Goal: Answer question/provide support: Share knowledge or assist other users

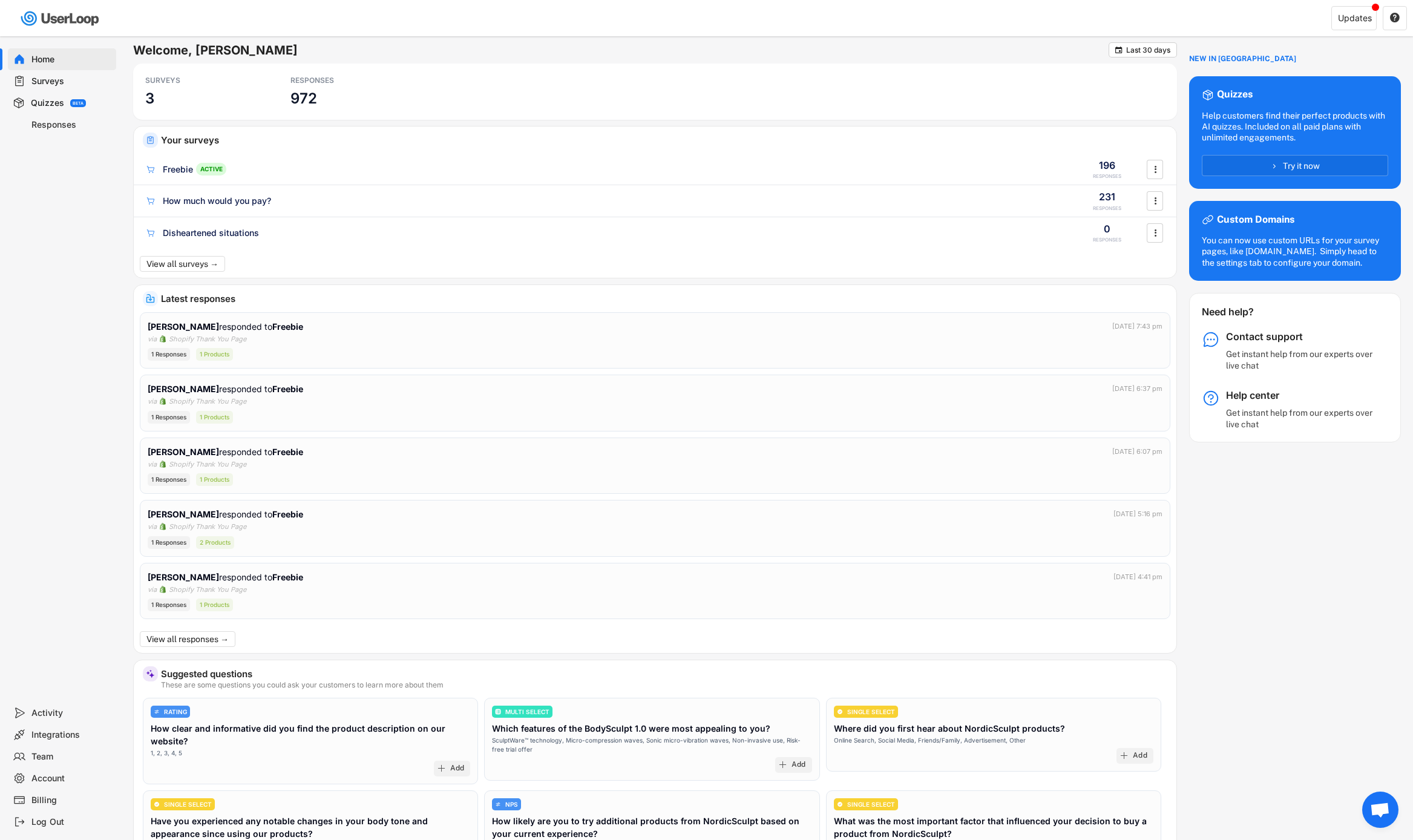
click at [856, 166] on div "Freebie ACTIVE" at bounding box center [604, 169] width 919 height 13
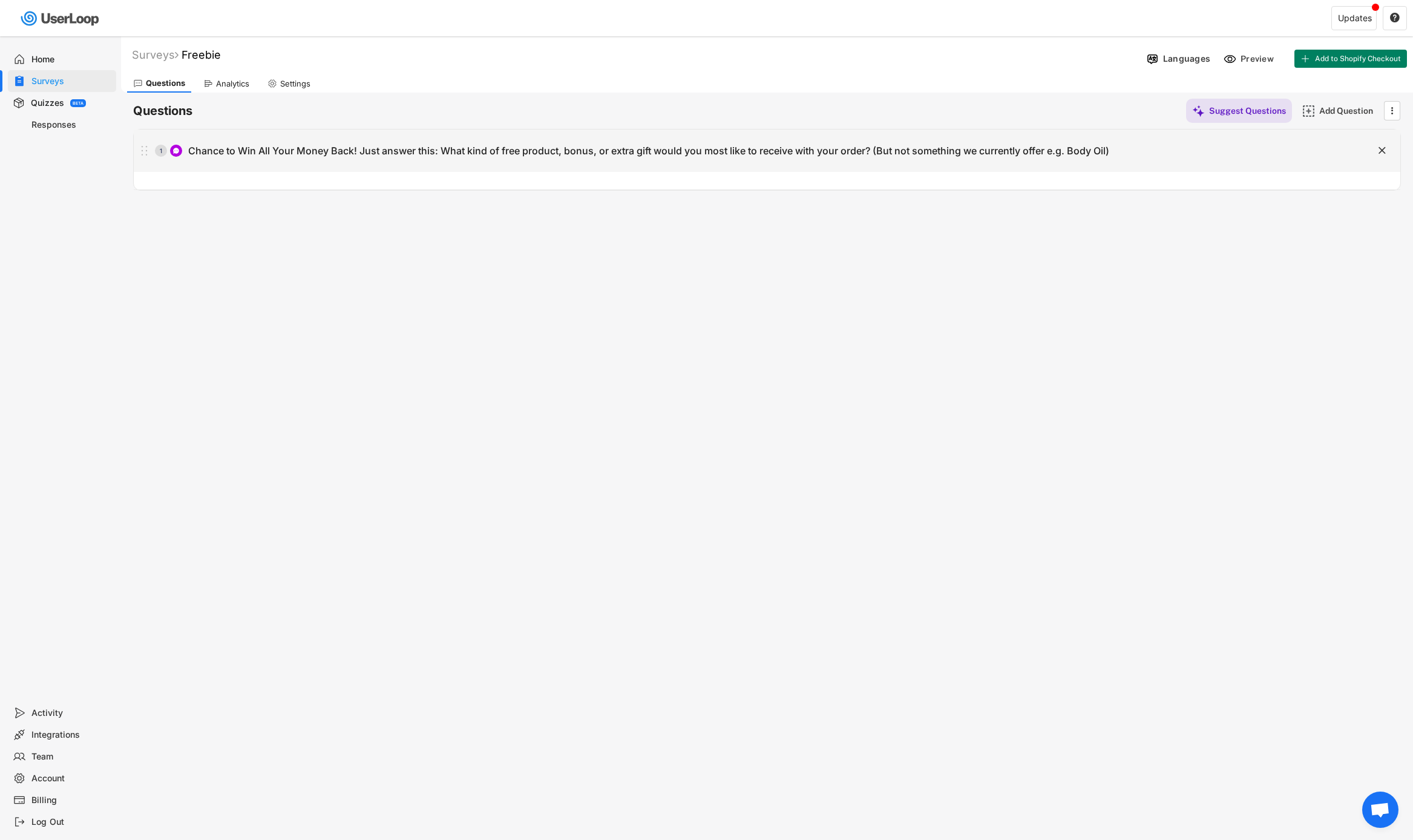
click at [297, 158] on div "1 Chance to Win All Your Money Back! Just answer this: What kind of free produc…" at bounding box center [737, 151] width 1206 height 24
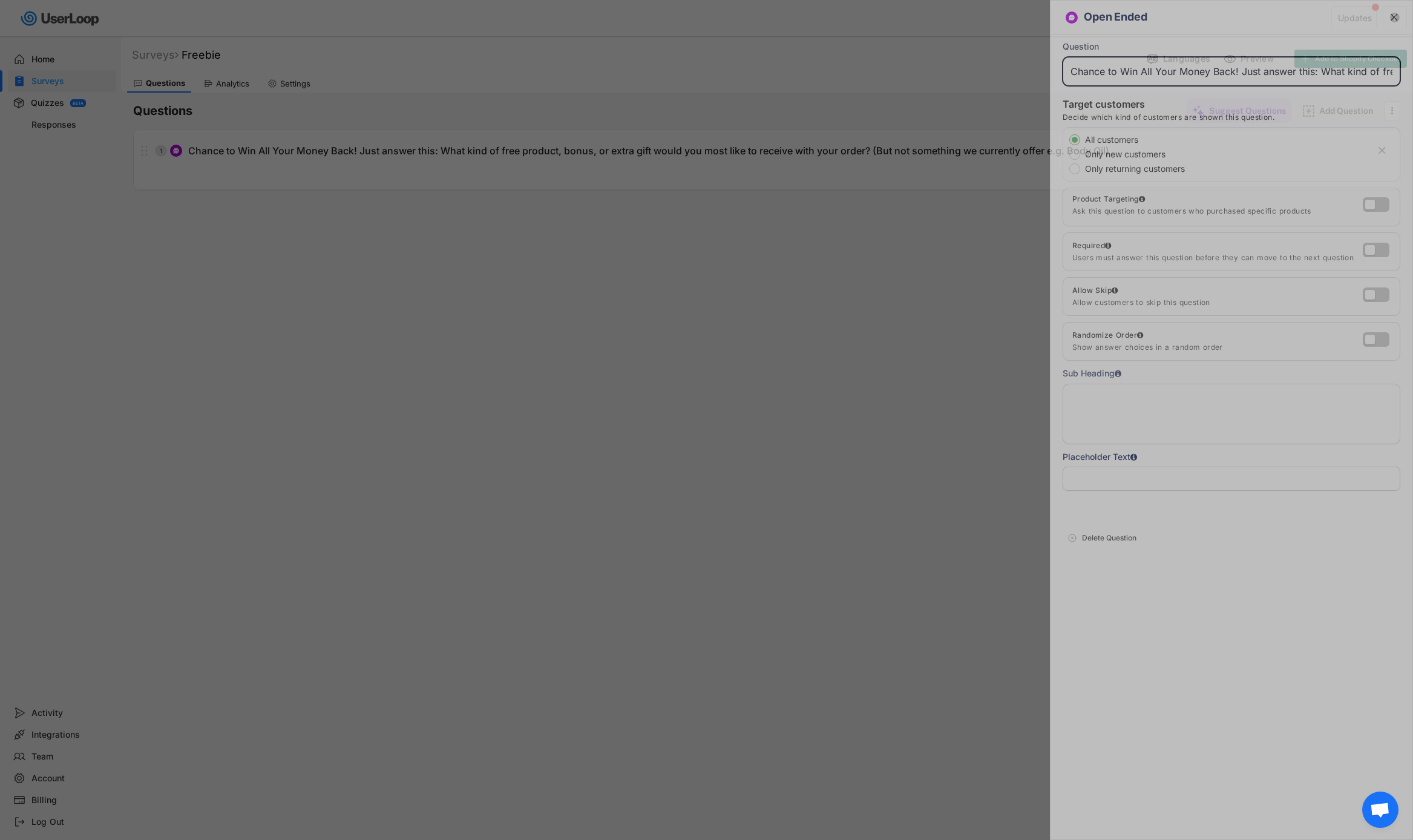
scroll to position [0, 594]
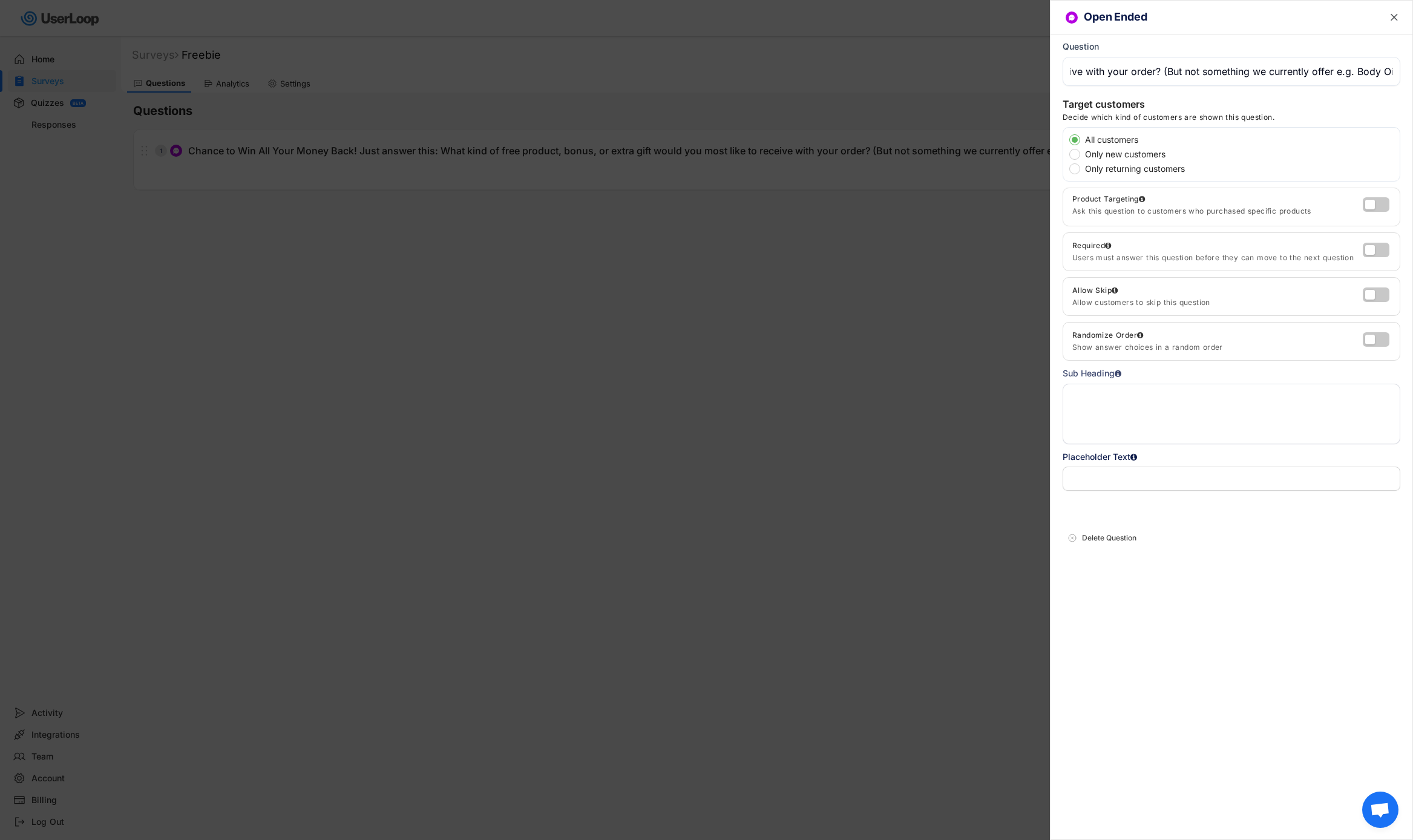
click at [692, 206] on div at bounding box center [706, 420] width 1413 height 840
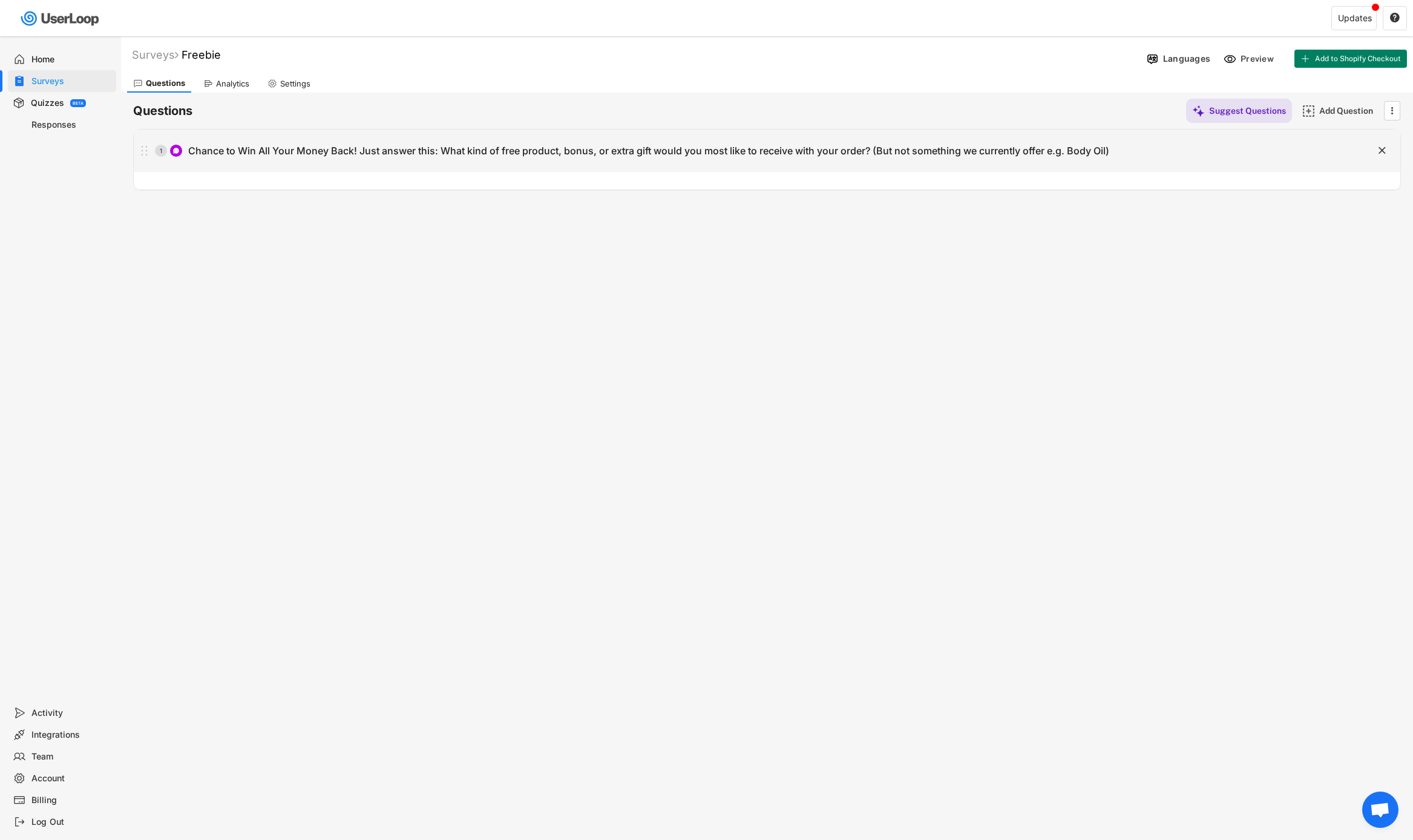
click at [751, 167] on div "1 Chance to Win All Your Money Back! Just answer this: What kind of free produc…" at bounding box center [767, 150] width 1266 height 42
type input "Chance to Win All Your Money Back! Just answer this: What kind of free product,…"
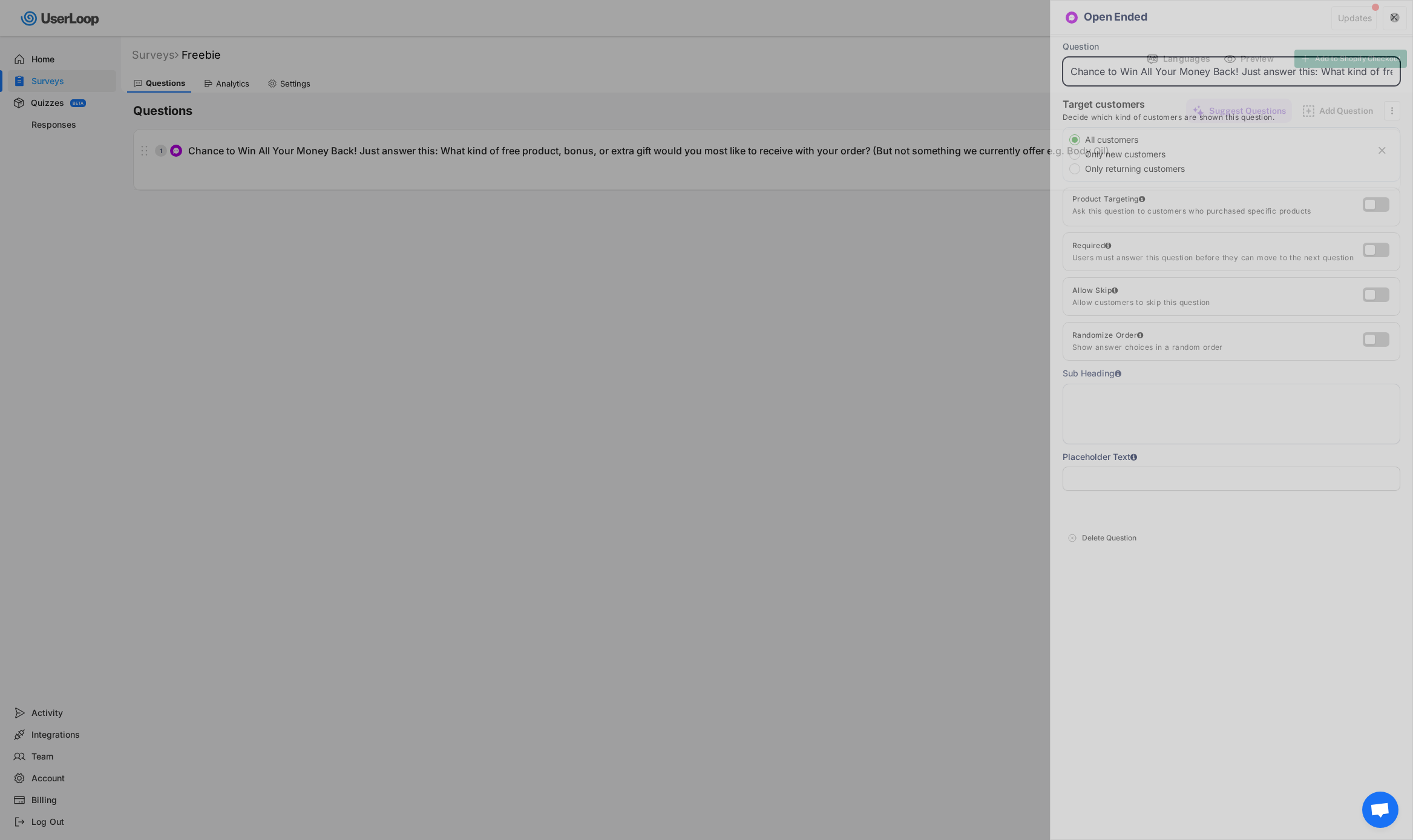
scroll to position [0, 594]
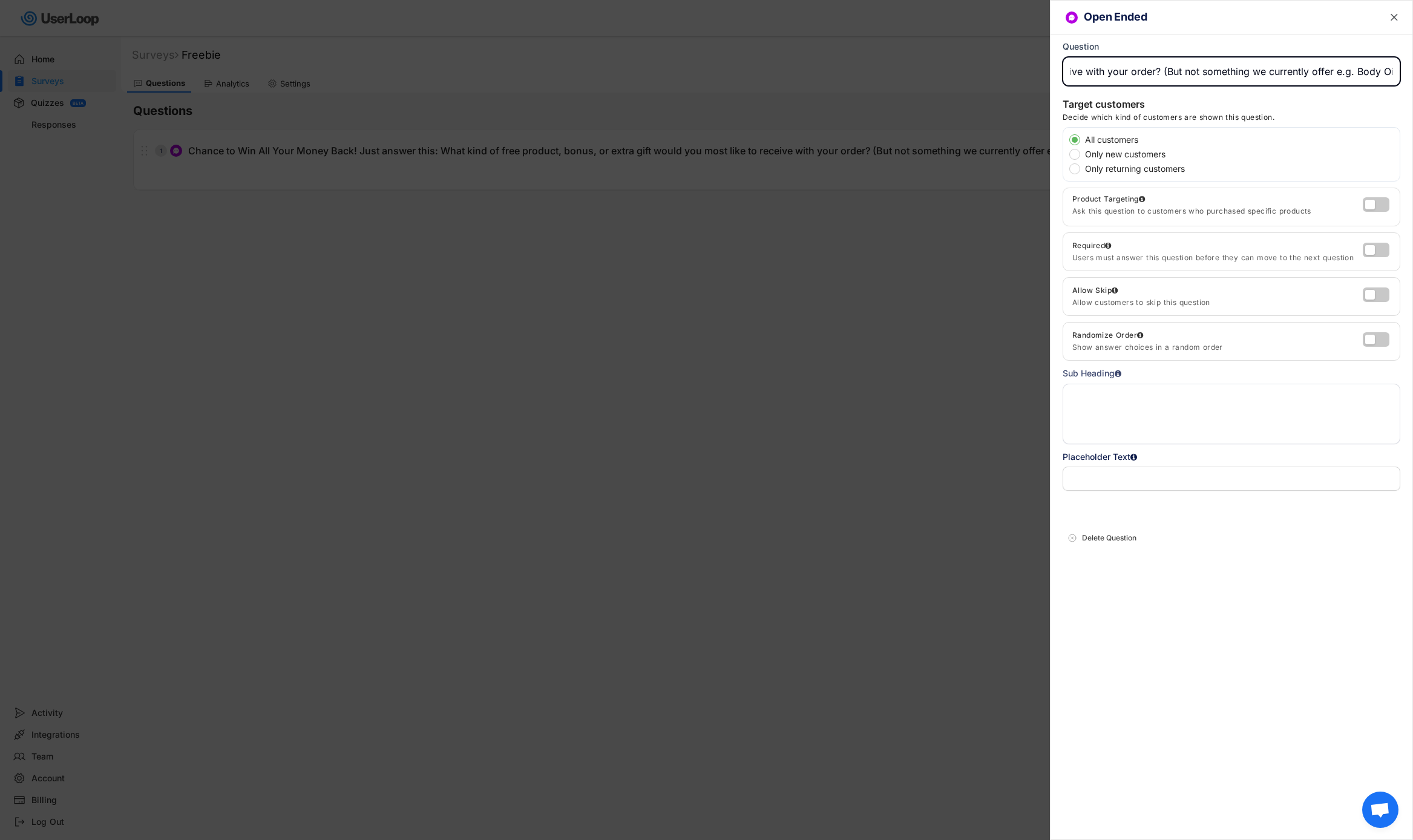
click at [963, 208] on div at bounding box center [706, 420] width 1413 height 840
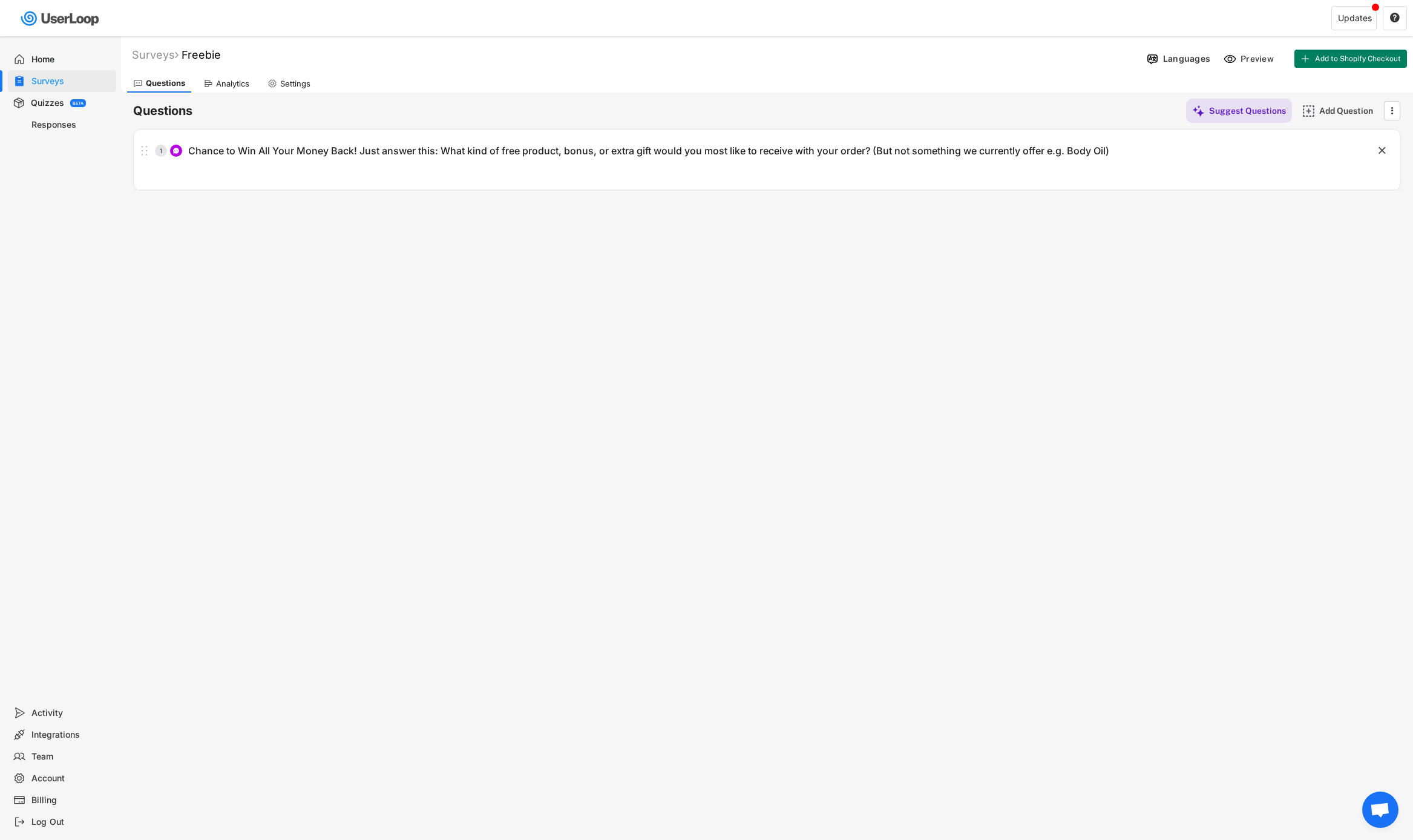
click at [94, 124] on div "Responses" at bounding box center [71, 124] width 80 height 11
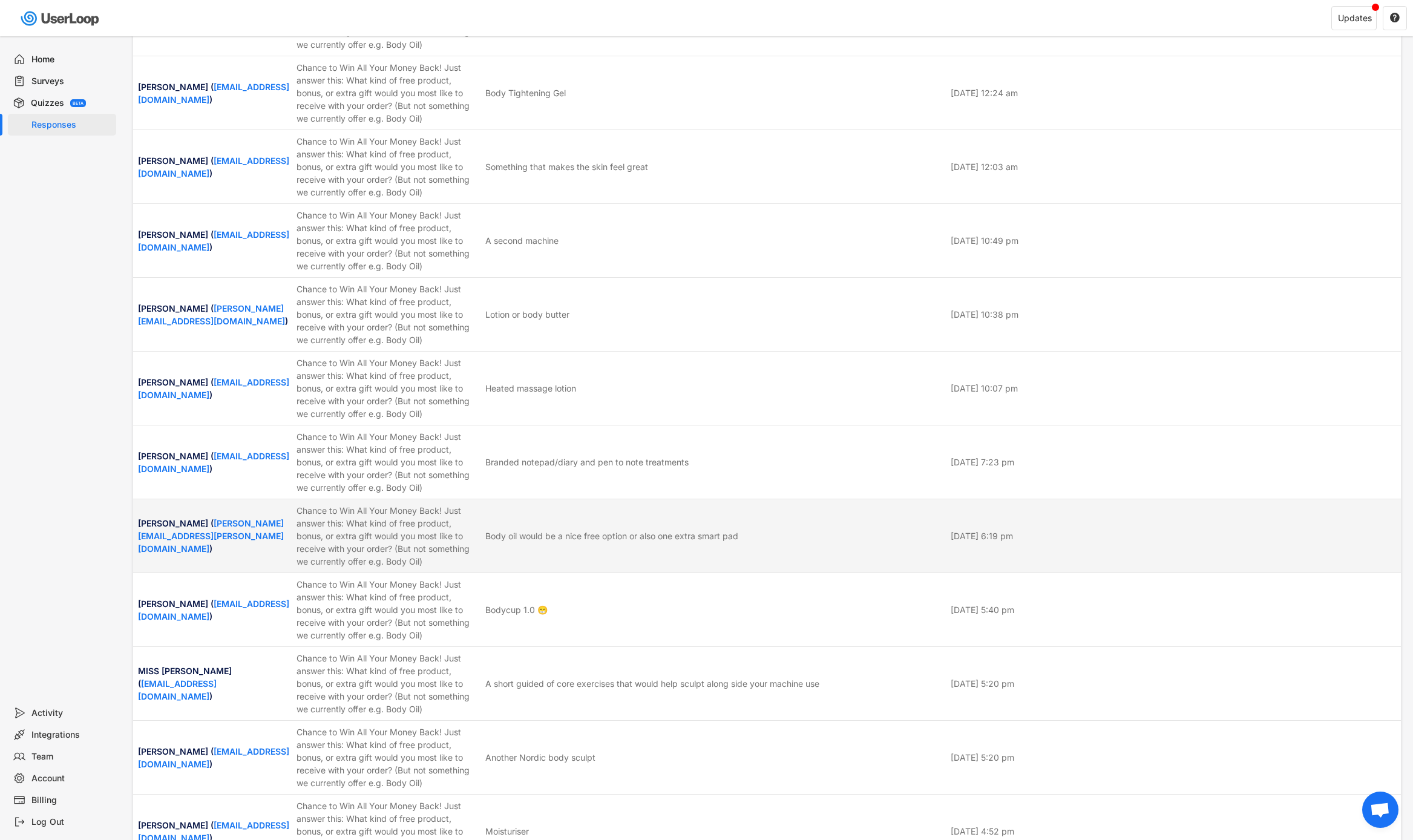
scroll to position [2773, 0]
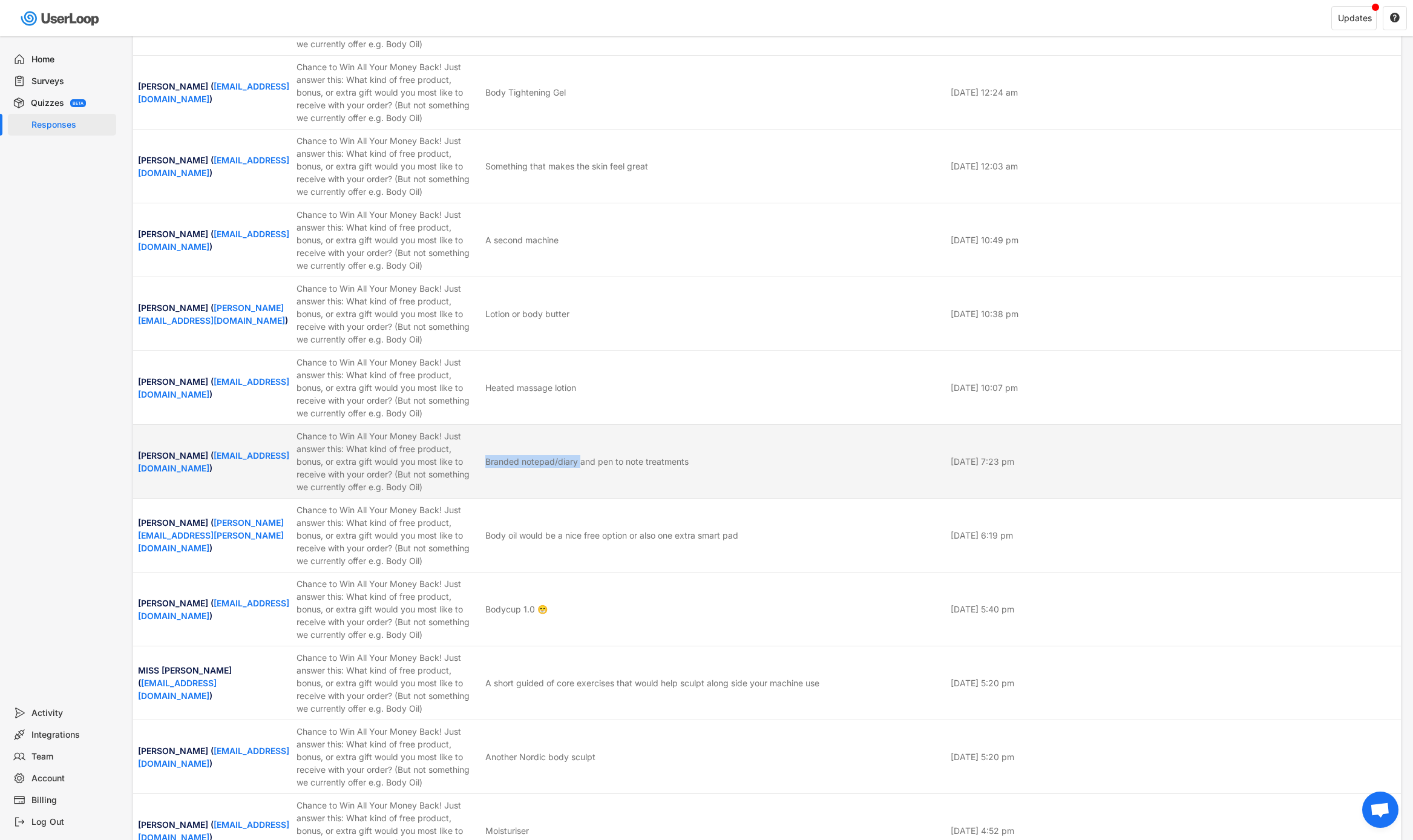
drag, startPoint x: 581, startPoint y: 462, endPoint x: 482, endPoint y: 465, distance: 99.0
click at [482, 465] on div "[PERSON_NAME] ( [EMAIL_ADDRESS][DOMAIN_NAME] ) Chance to Win All Your Money Bac…" at bounding box center [767, 461] width 1268 height 73
copy div "Branded notepad/diary"
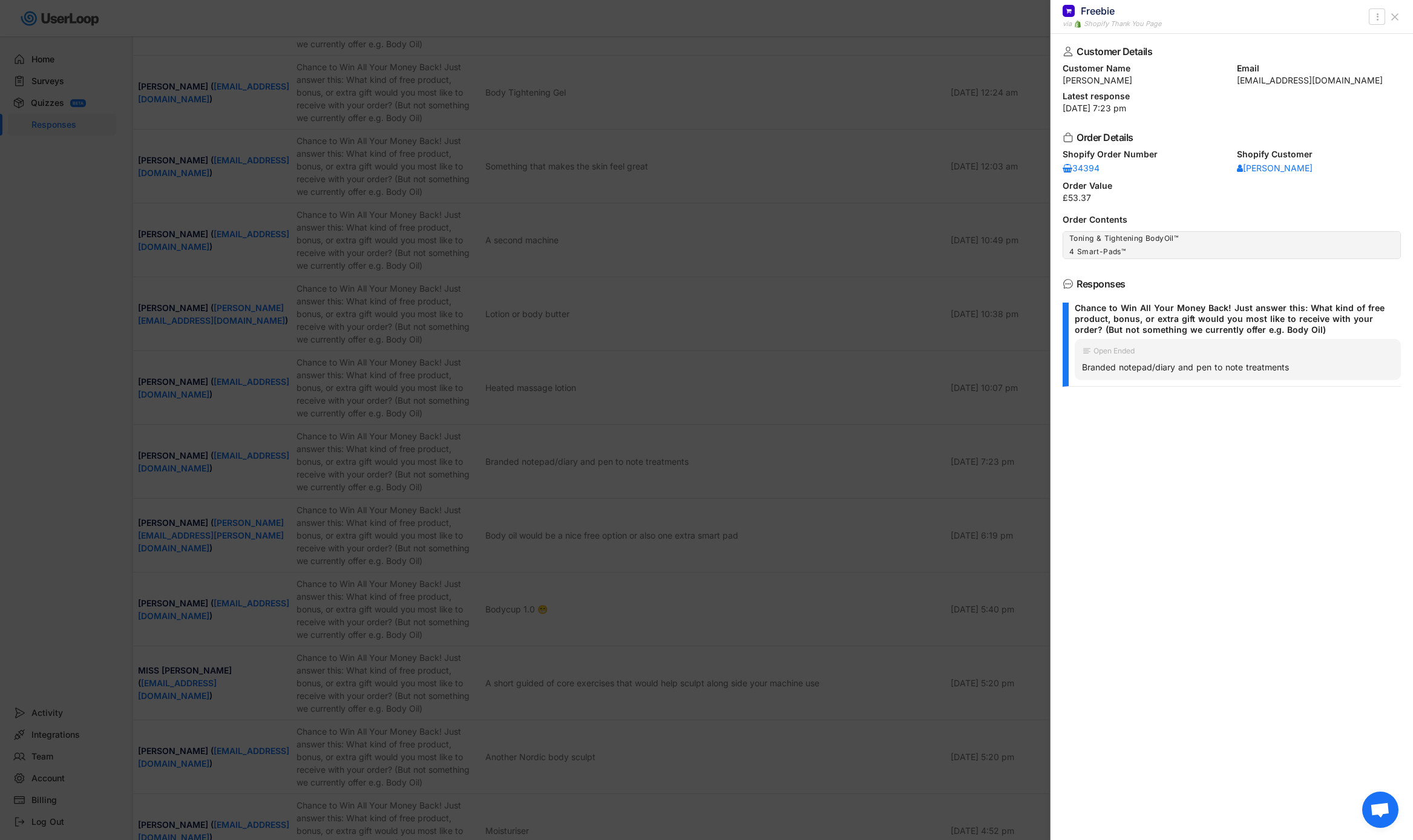
click at [787, 329] on div at bounding box center [706, 420] width 1413 height 840
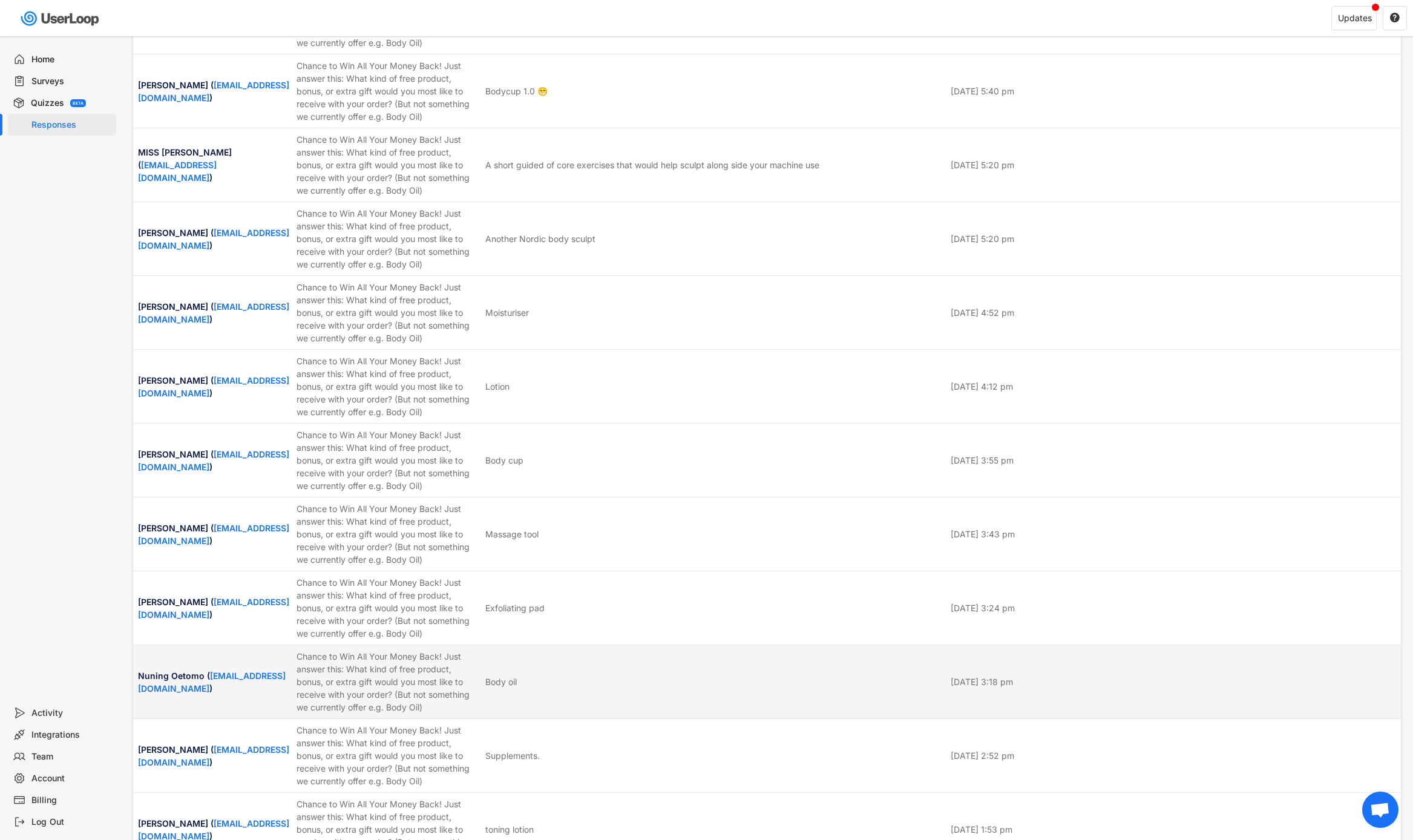
scroll to position [3297, 0]
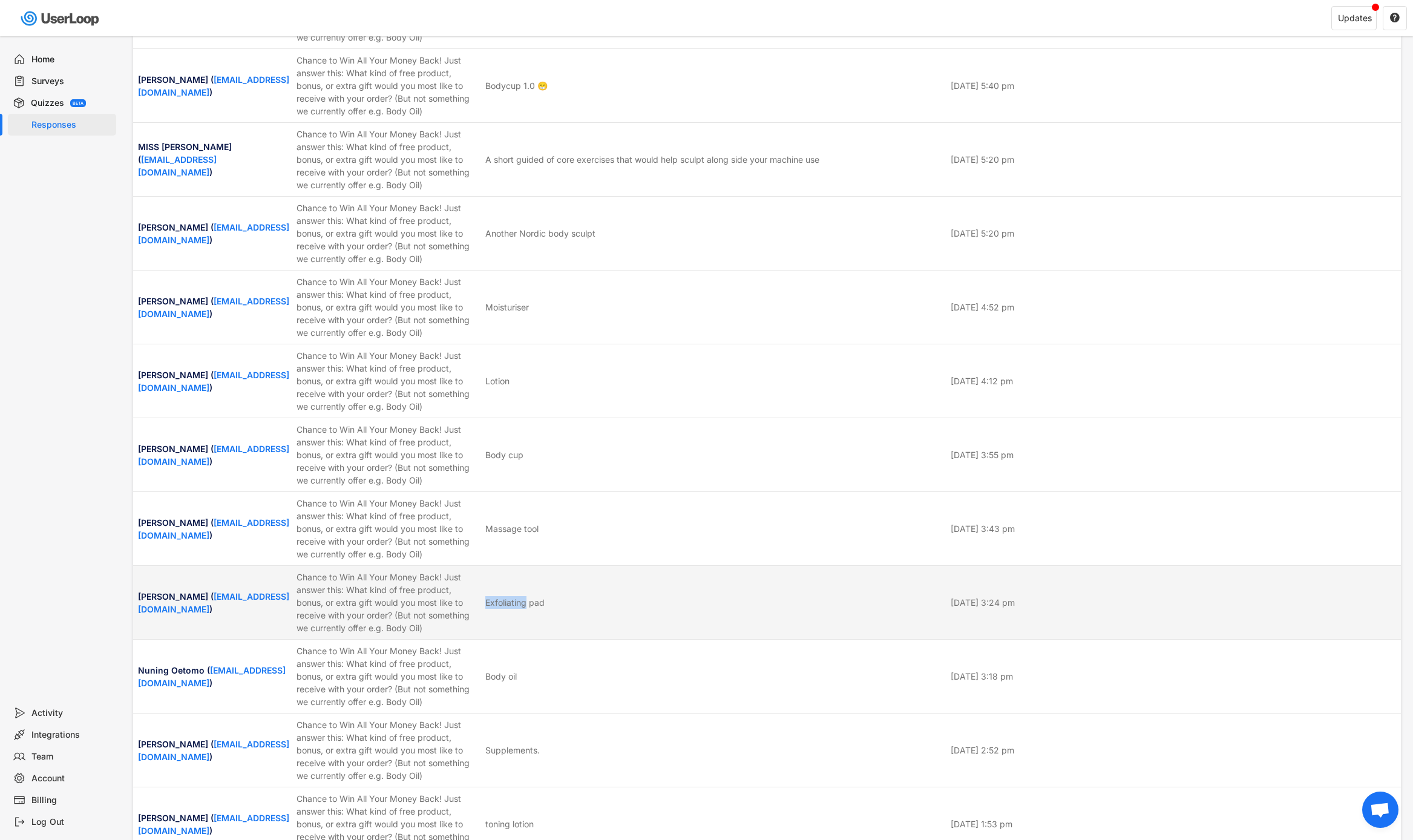
drag, startPoint x: 527, startPoint y: 604, endPoint x: 484, endPoint y: 607, distance: 43.1
click at [484, 607] on div "[PERSON_NAME] ( [EMAIL_ADDRESS][DOMAIN_NAME] ) Chance to Win All Your Money Bac…" at bounding box center [767, 602] width 1268 height 73
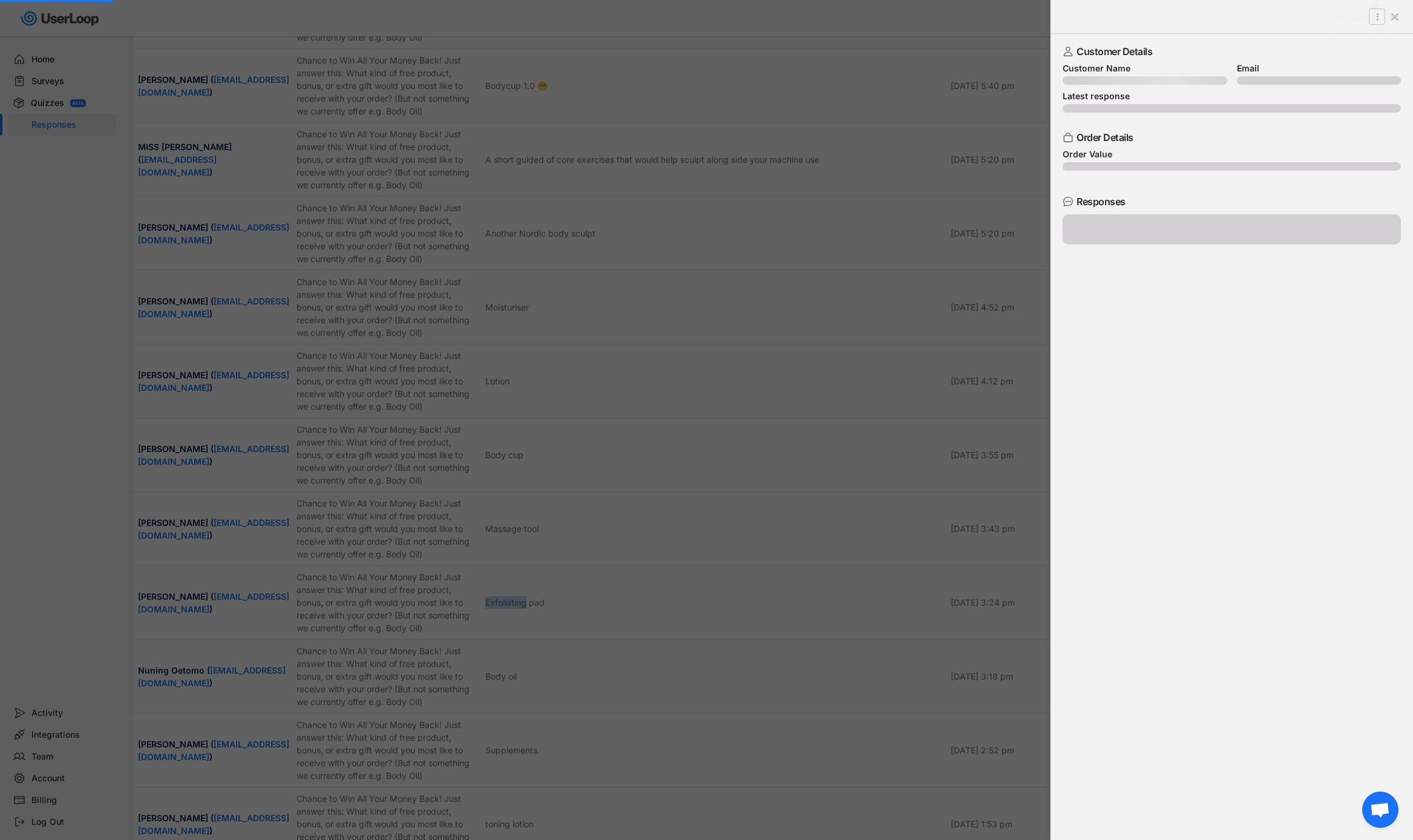
copy div "Exfoliating"
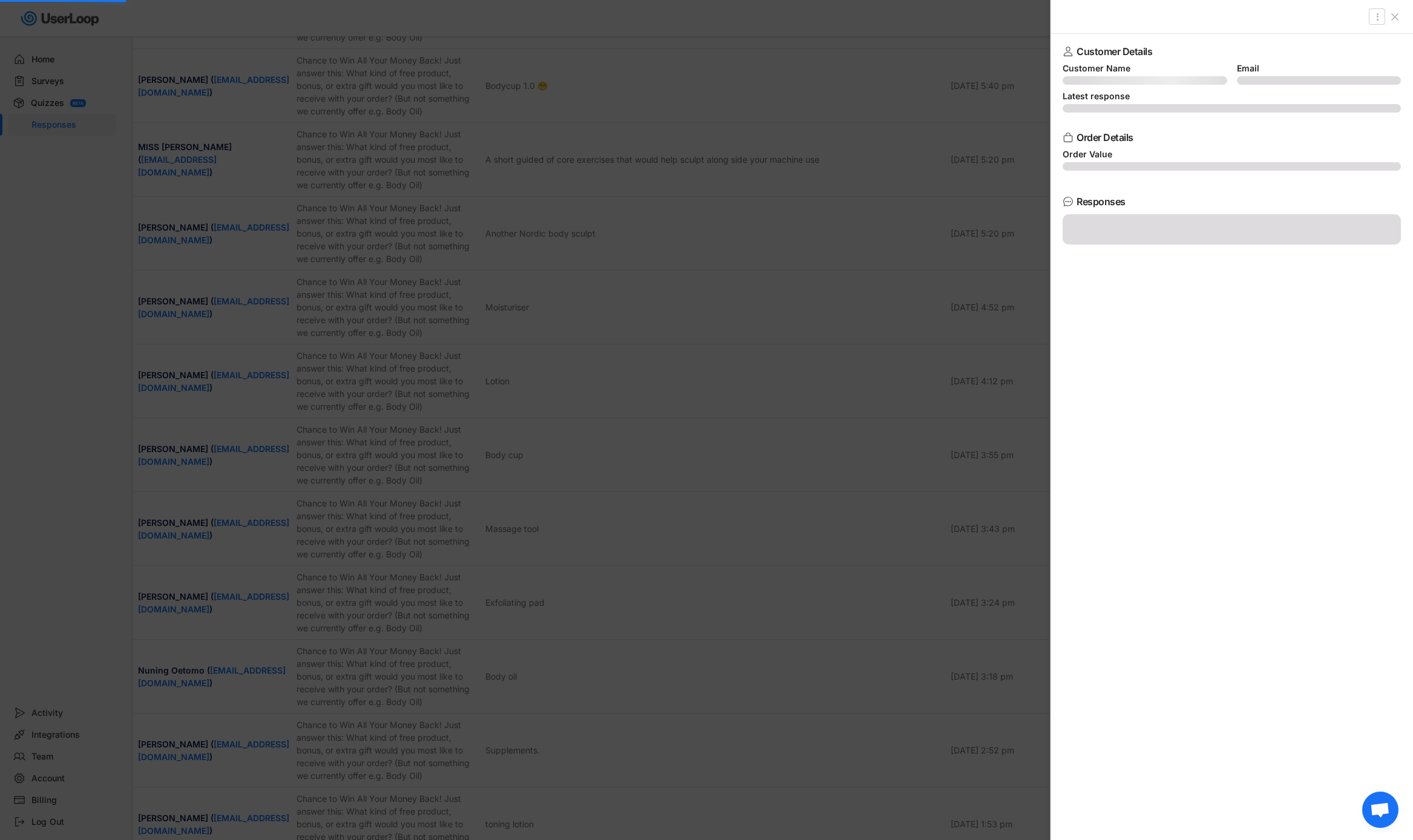
click at [631, 509] on div at bounding box center [706, 420] width 1413 height 840
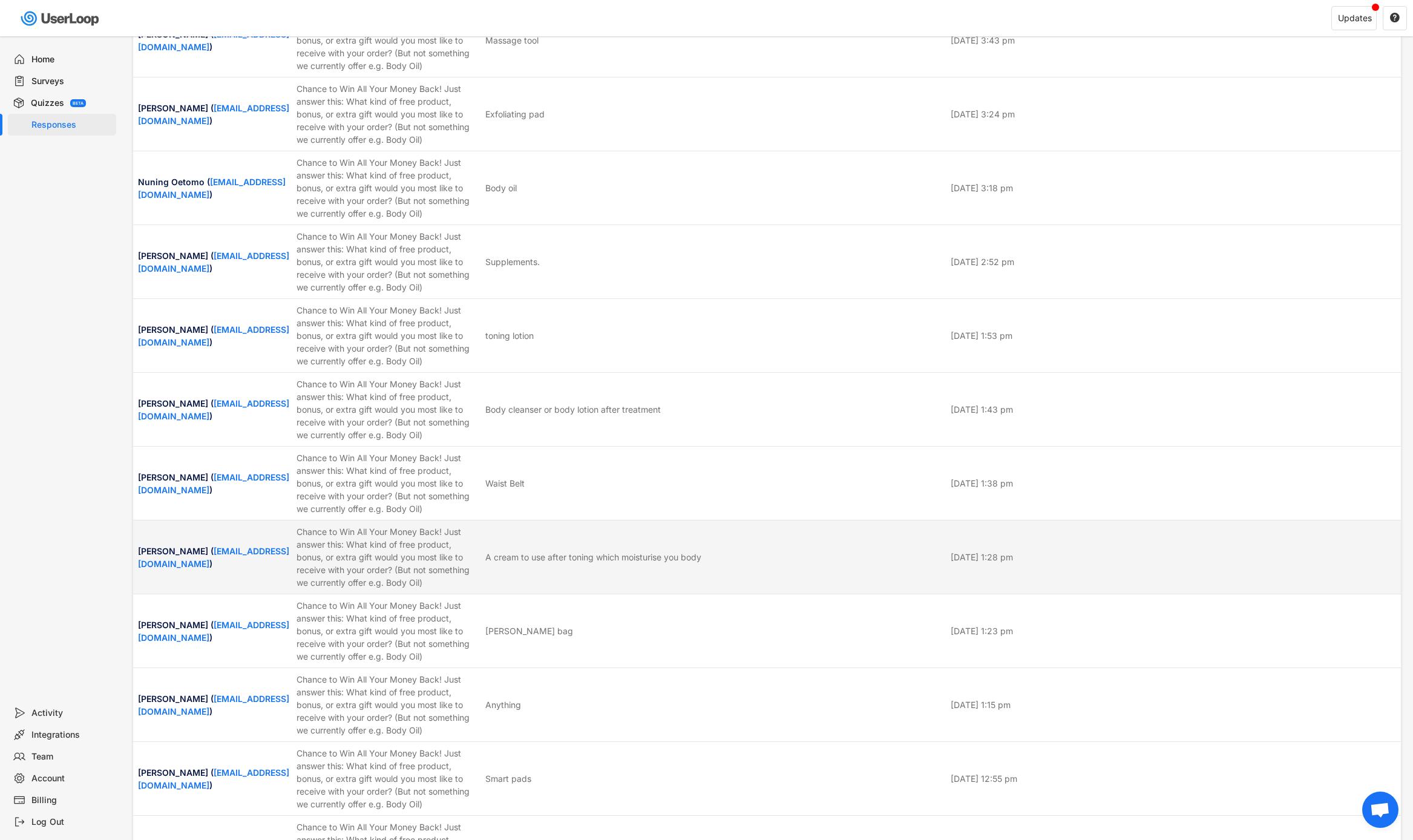
scroll to position [3790, 0]
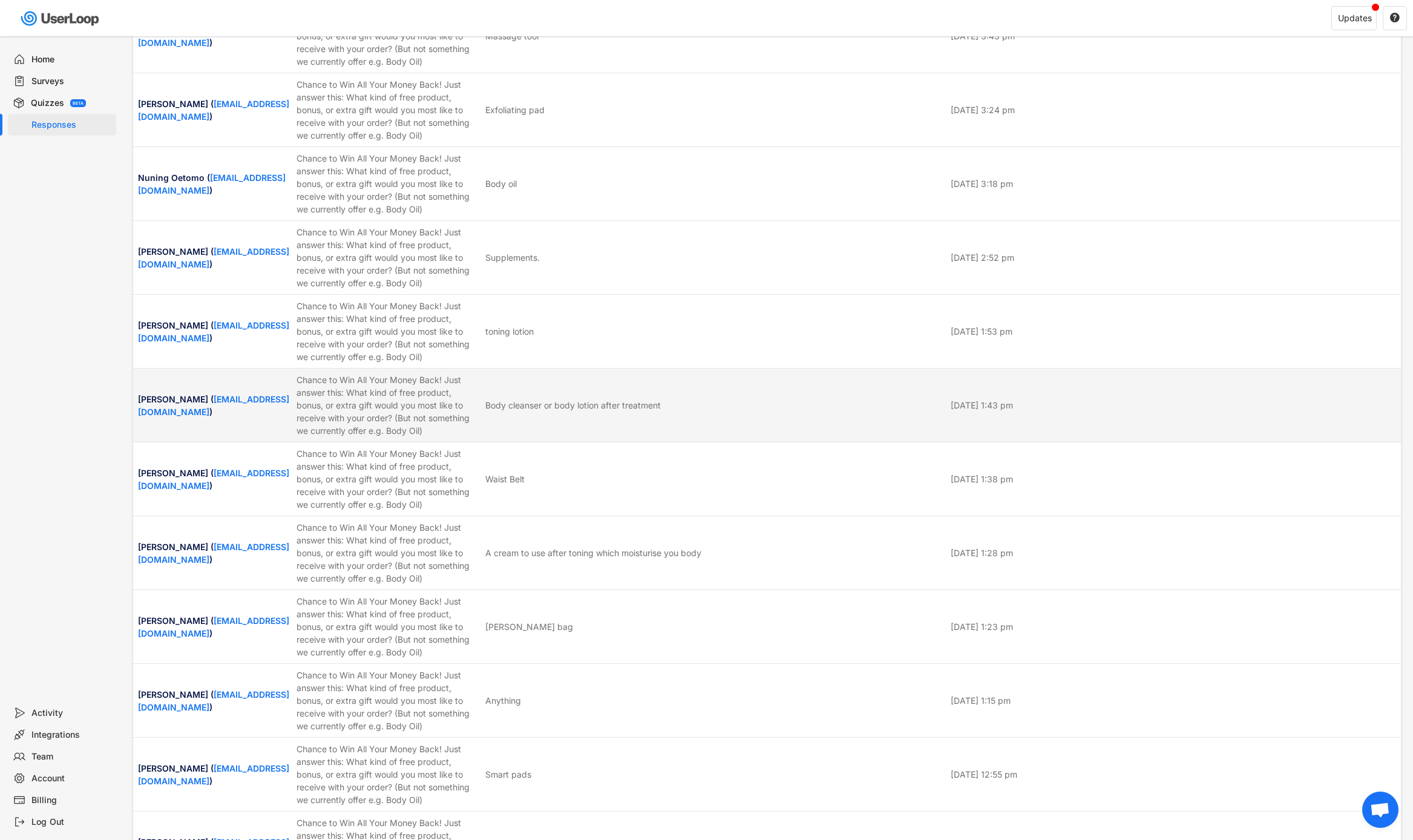
drag, startPoint x: 482, startPoint y: 407, endPoint x: 665, endPoint y: 408, distance: 183.0
click at [665, 408] on div "[PERSON_NAME] ( [EMAIL_ADDRESS][DOMAIN_NAME] ) Chance to Win All Your Money Bac…" at bounding box center [767, 405] width 1268 height 73
copy div "Body cleanser or body lotion after treatment"
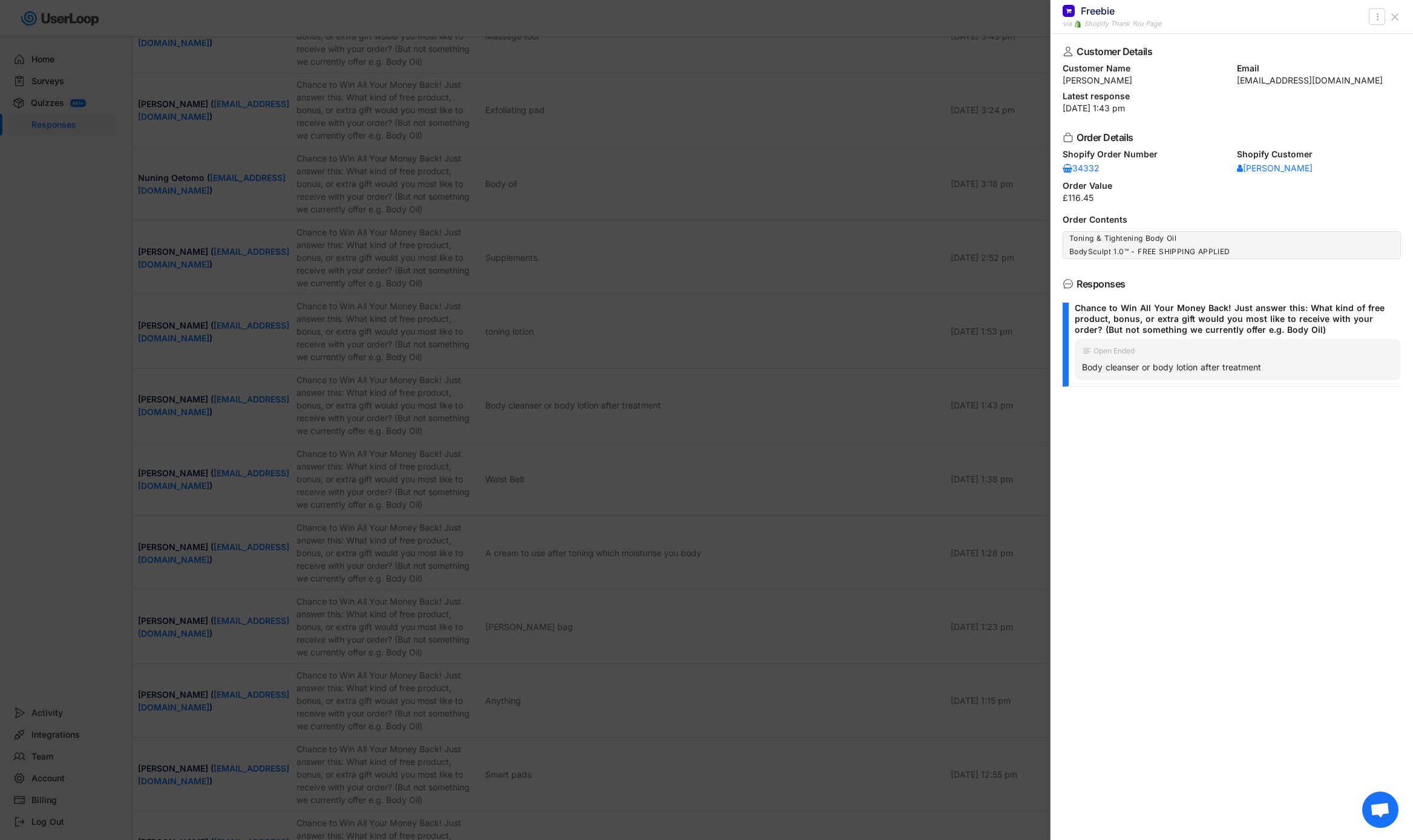
click at [541, 373] on div at bounding box center [706, 420] width 1413 height 840
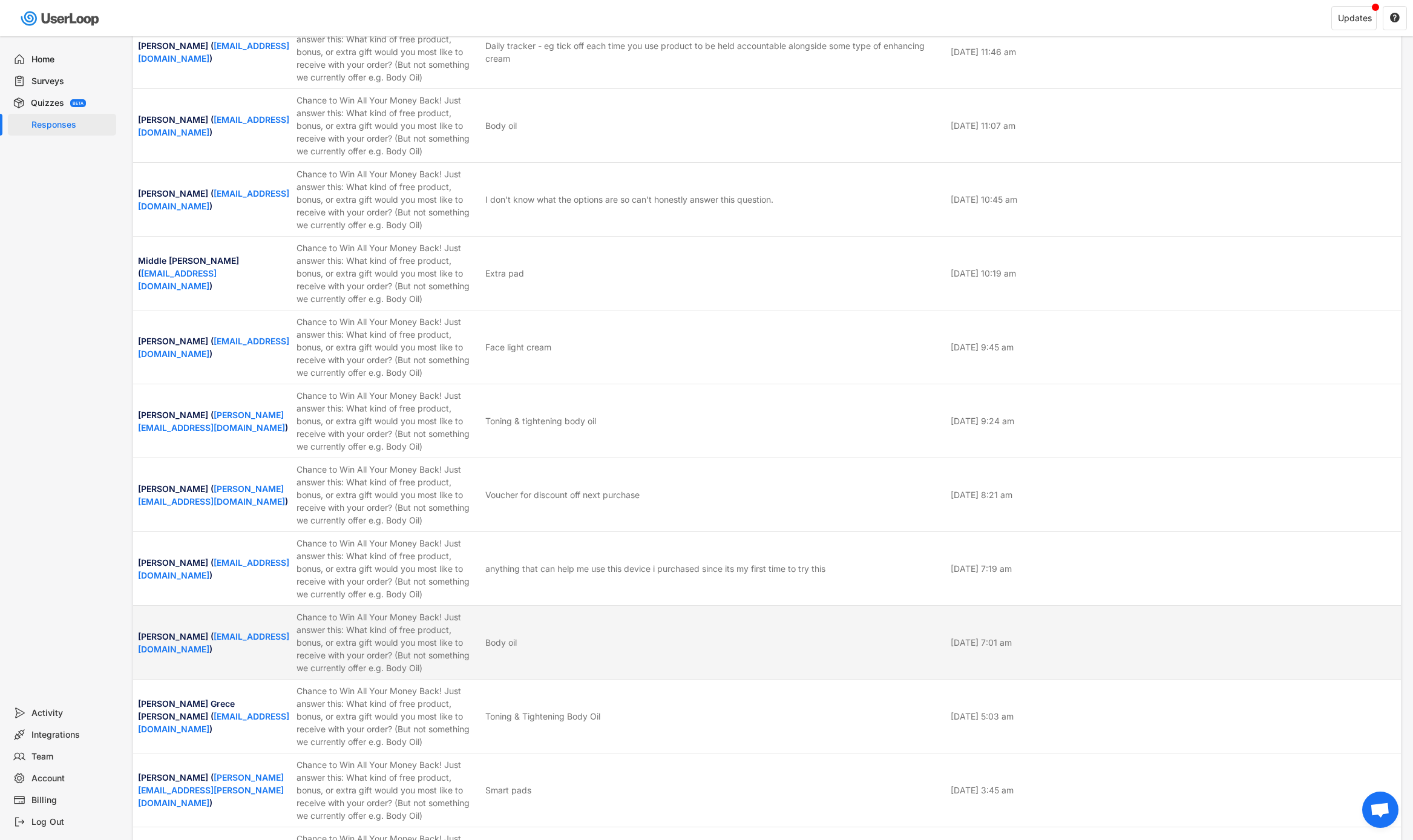
scroll to position [4970, 0]
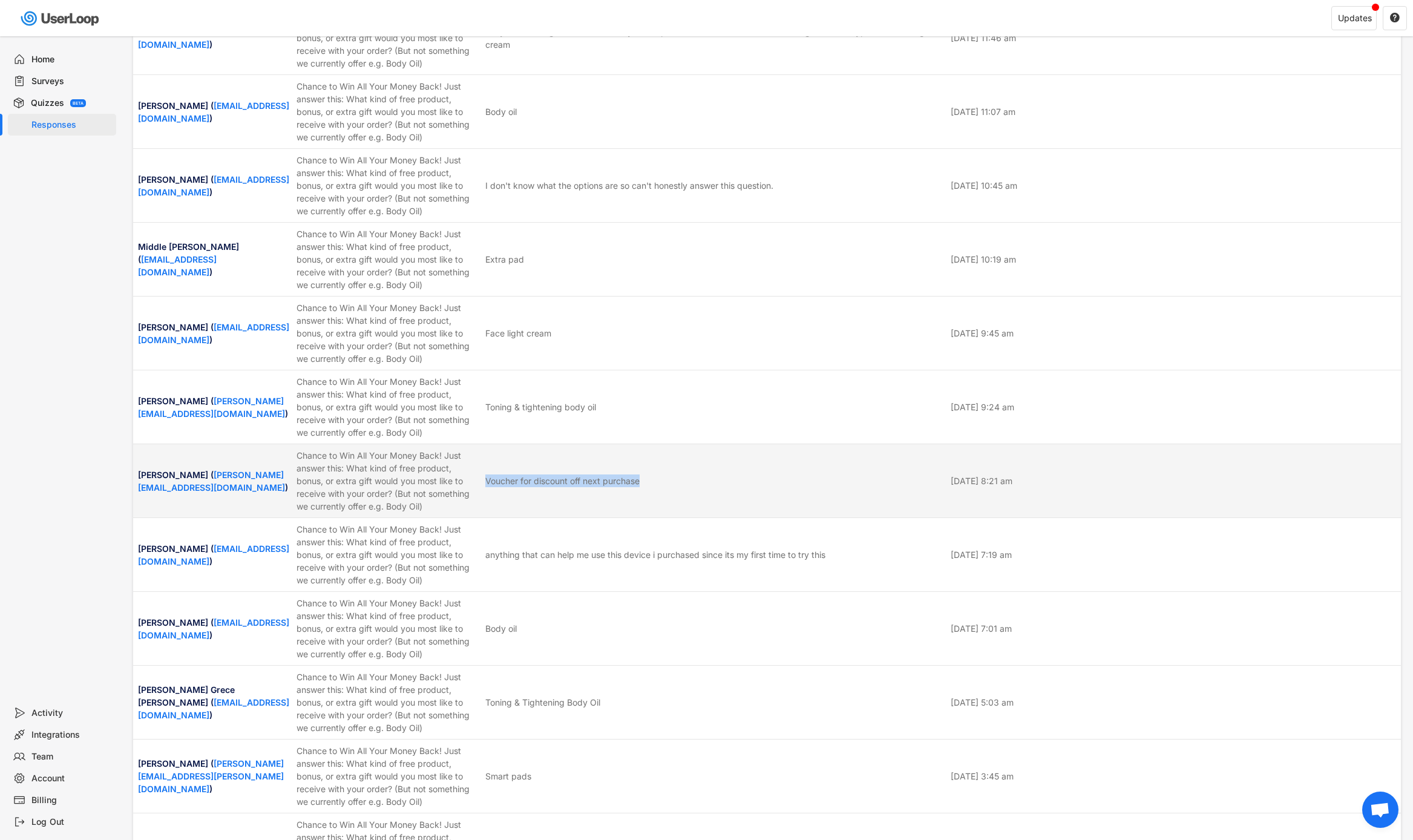
drag, startPoint x: 649, startPoint y: 483, endPoint x: 485, endPoint y: 485, distance: 164.0
click at [486, 485] on div "Voucher for discount off next purchase" at bounding box center [715, 480] width 458 height 13
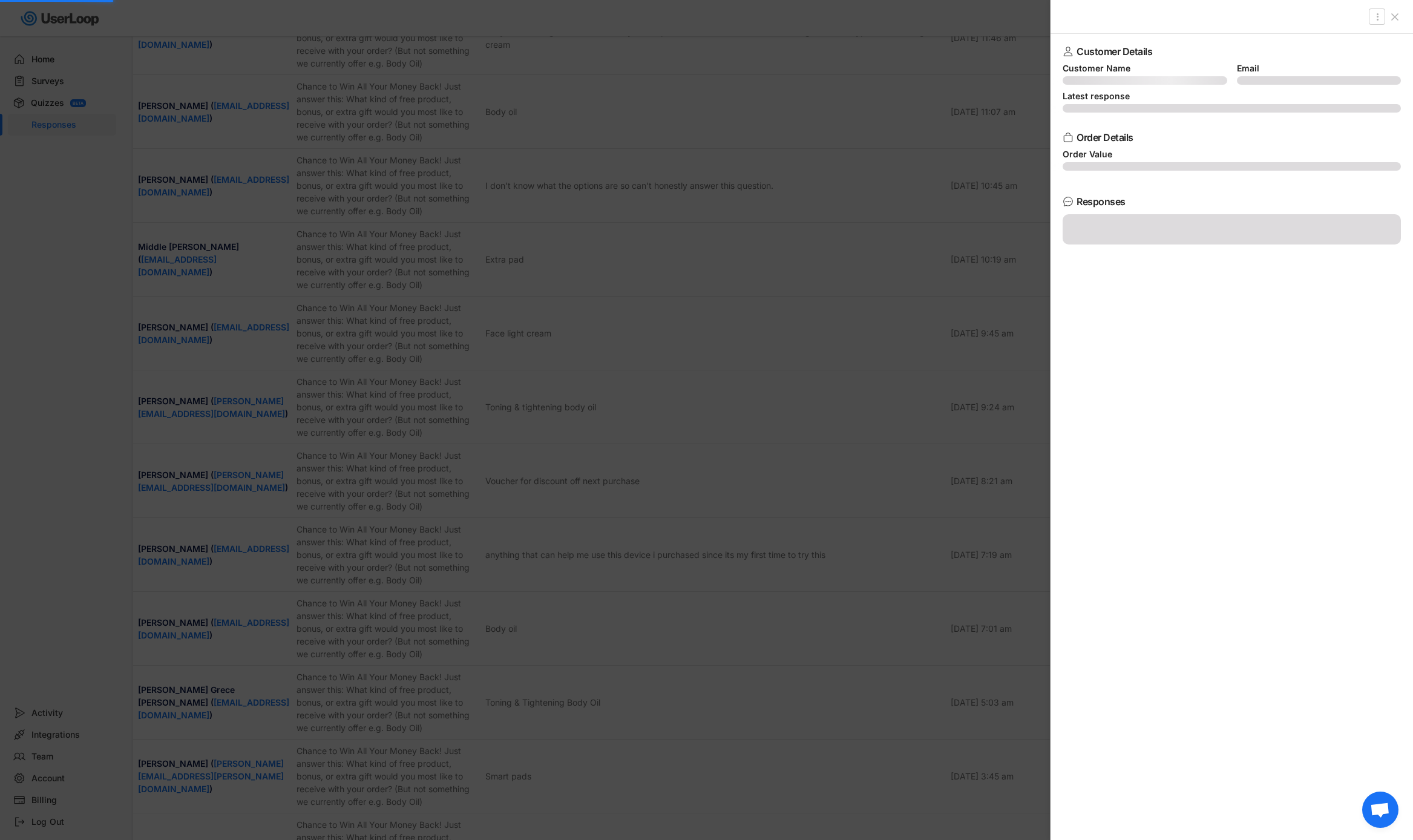
click at [489, 486] on div at bounding box center [706, 420] width 1413 height 840
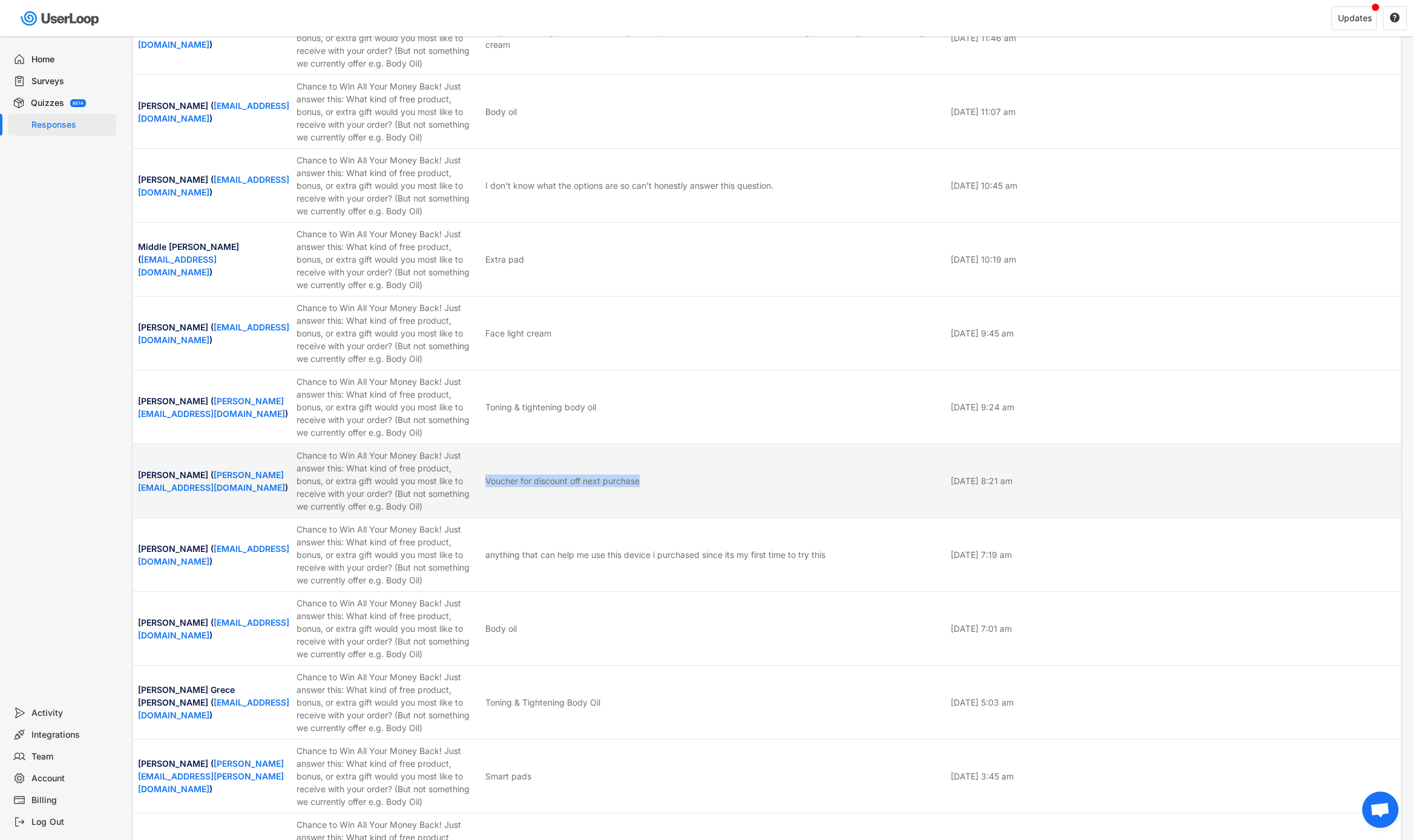
drag, startPoint x: 482, startPoint y: 481, endPoint x: 680, endPoint y: 481, distance: 198.0
click at [680, 481] on div "[PERSON_NAME] ( [PERSON_NAME][EMAIL_ADDRESS][DOMAIN_NAME] ) Chance to Win All Y…" at bounding box center [767, 480] width 1268 height 73
copy div "Voucher for discount off next purchase"
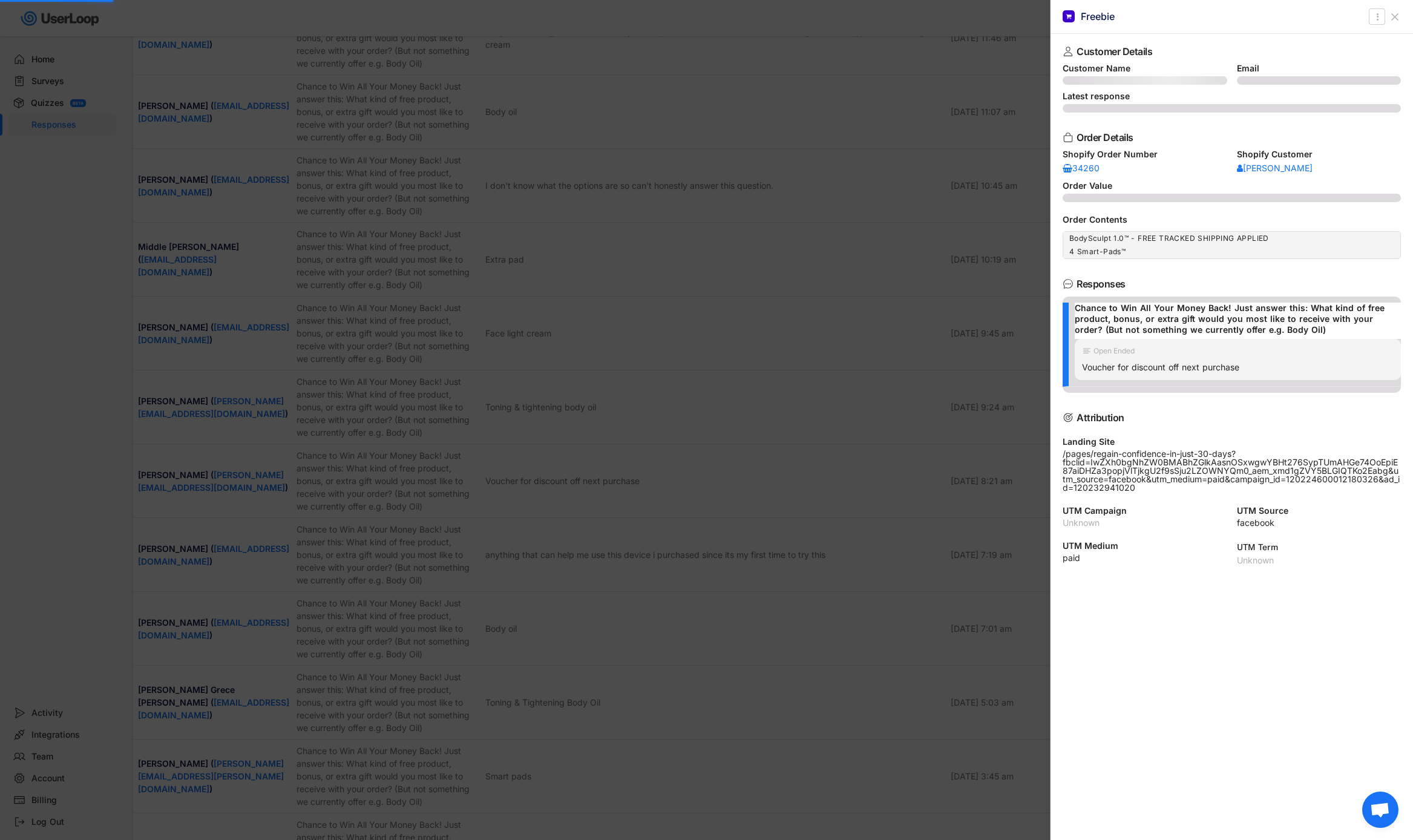
click at [627, 480] on div at bounding box center [706, 420] width 1413 height 840
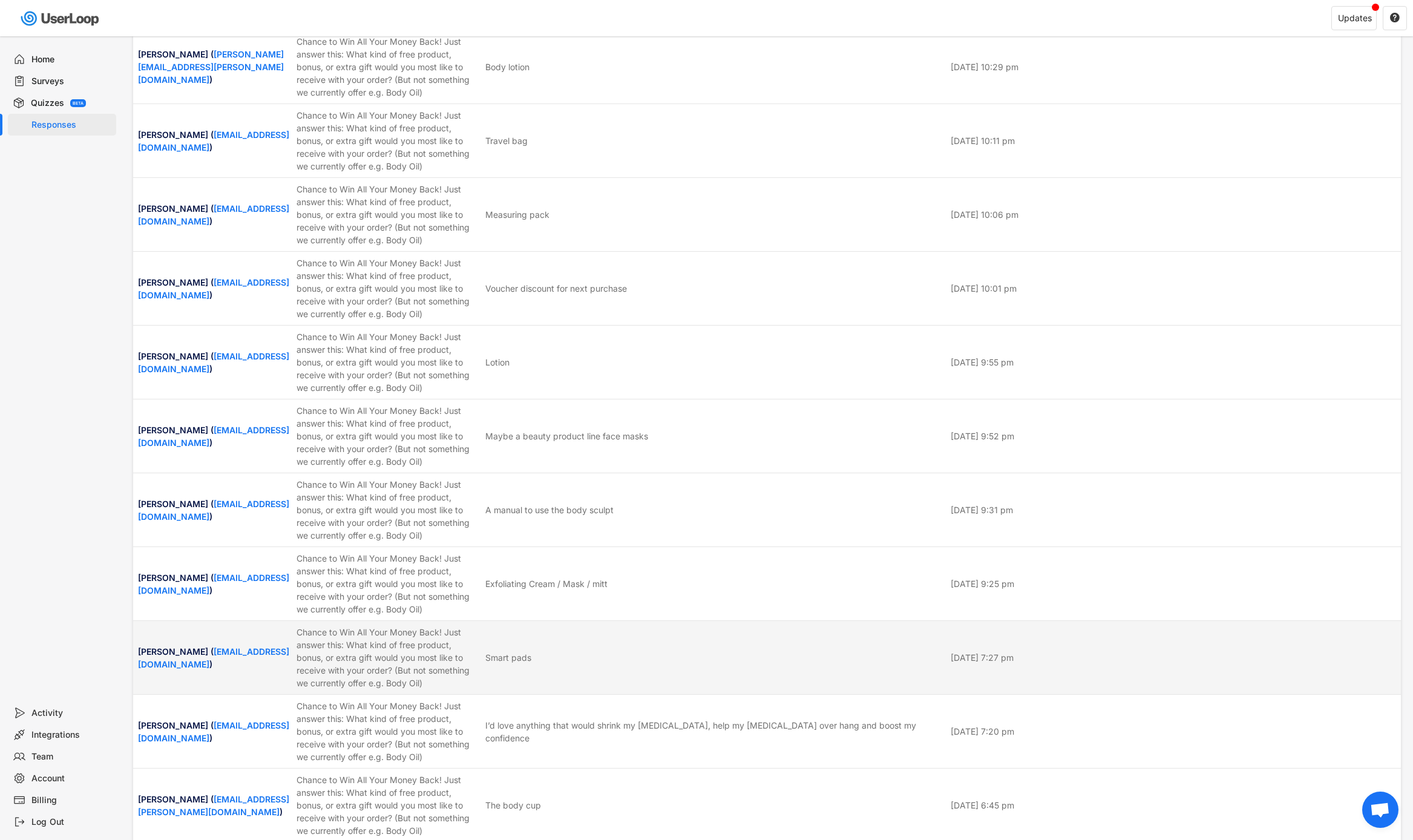
scroll to position [9819, 0]
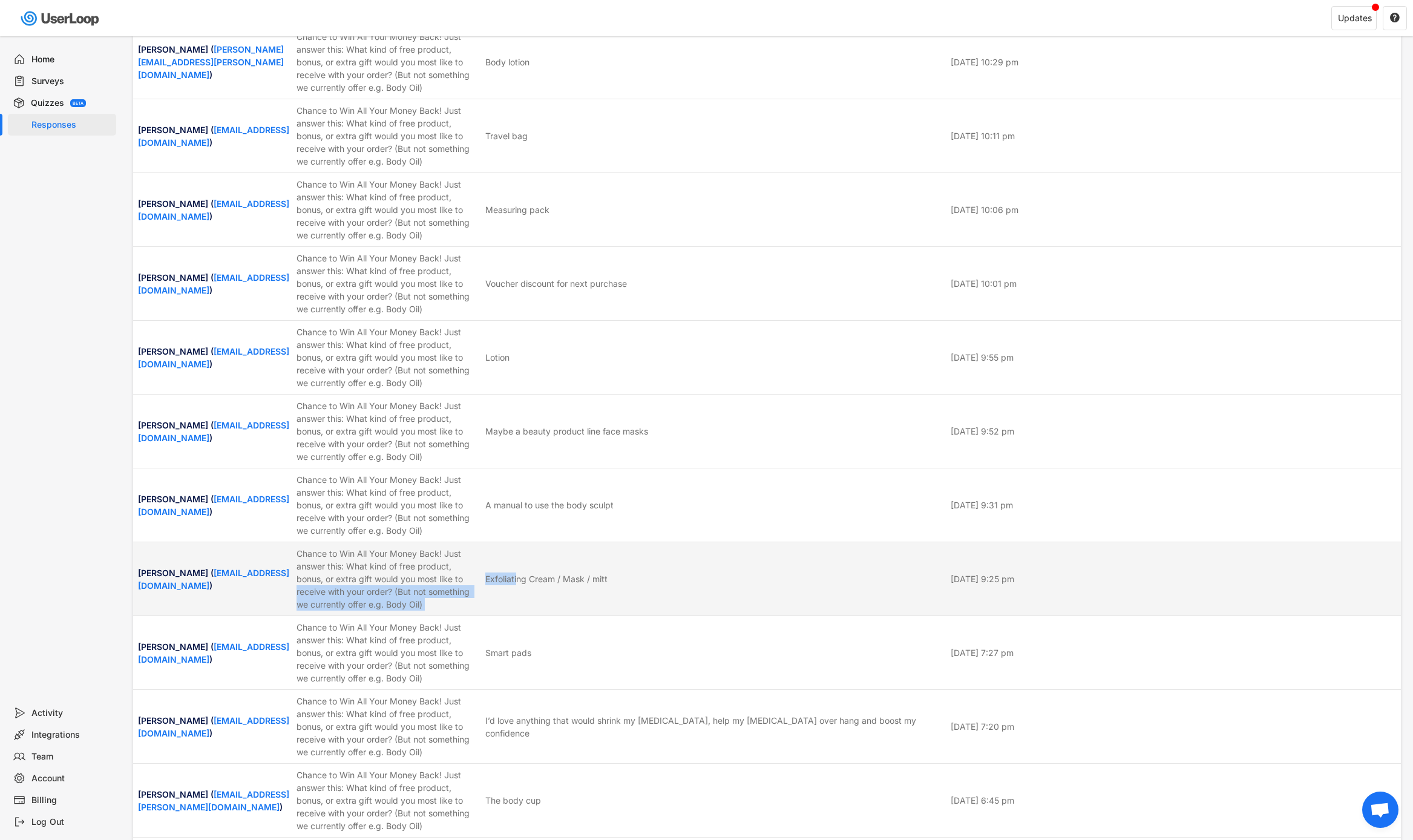
drag, startPoint x: 480, startPoint y: 578, endPoint x: 516, endPoint y: 578, distance: 36.0
click at [516, 578] on div "[PERSON_NAME] ( [EMAIL_ADDRESS][DOMAIN_NAME] ) Chance to Win All Your Money Bac…" at bounding box center [767, 578] width 1268 height 73
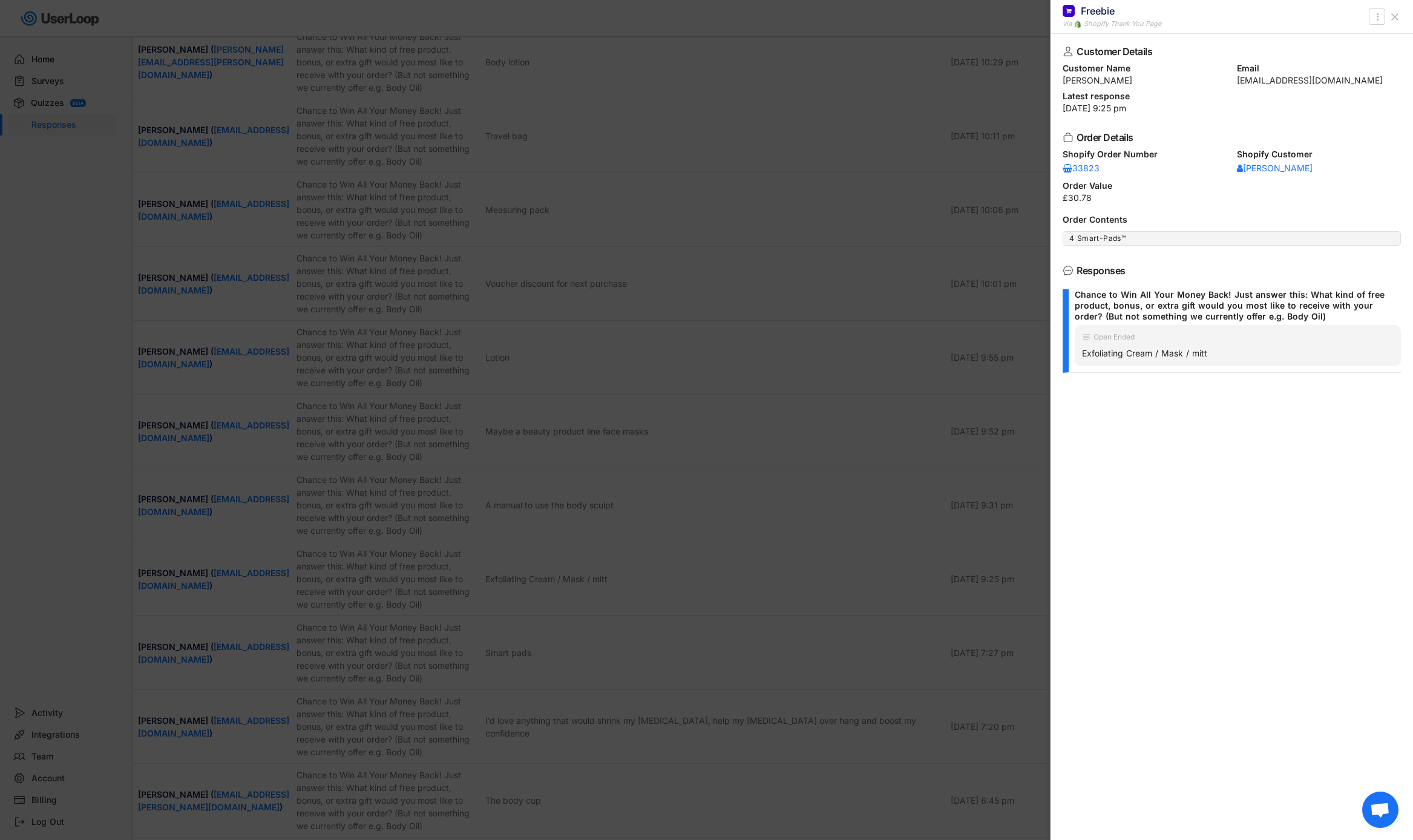
click at [889, 243] on div at bounding box center [706, 420] width 1413 height 840
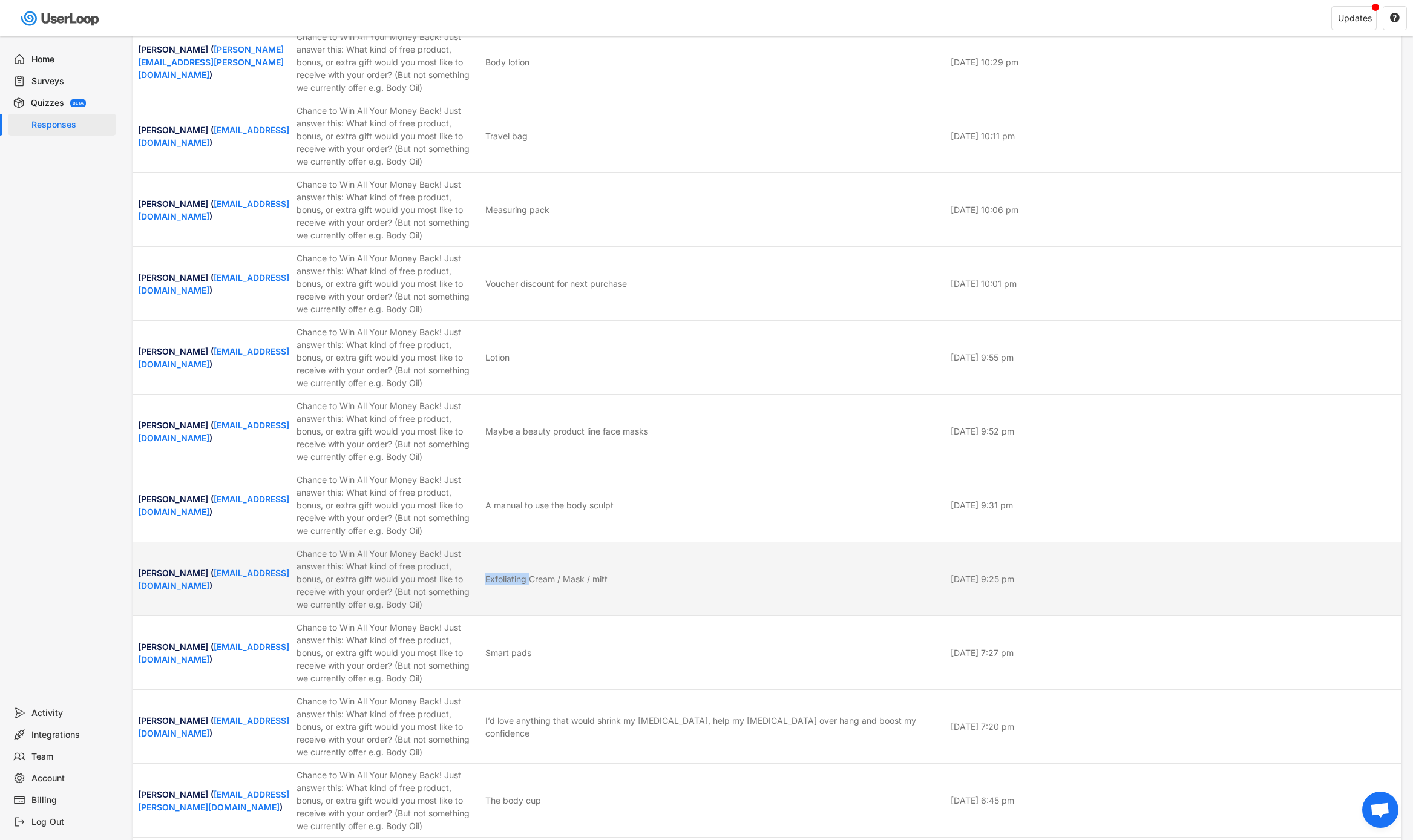
drag, startPoint x: 529, startPoint y: 583, endPoint x: 485, endPoint y: 579, distance: 44.2
click at [485, 579] on div "[PERSON_NAME] ( [EMAIL_ADDRESS][DOMAIN_NAME] ) Chance to Win All Your Money Bac…" at bounding box center [767, 578] width 1268 height 73
copy div "Exfoliating"
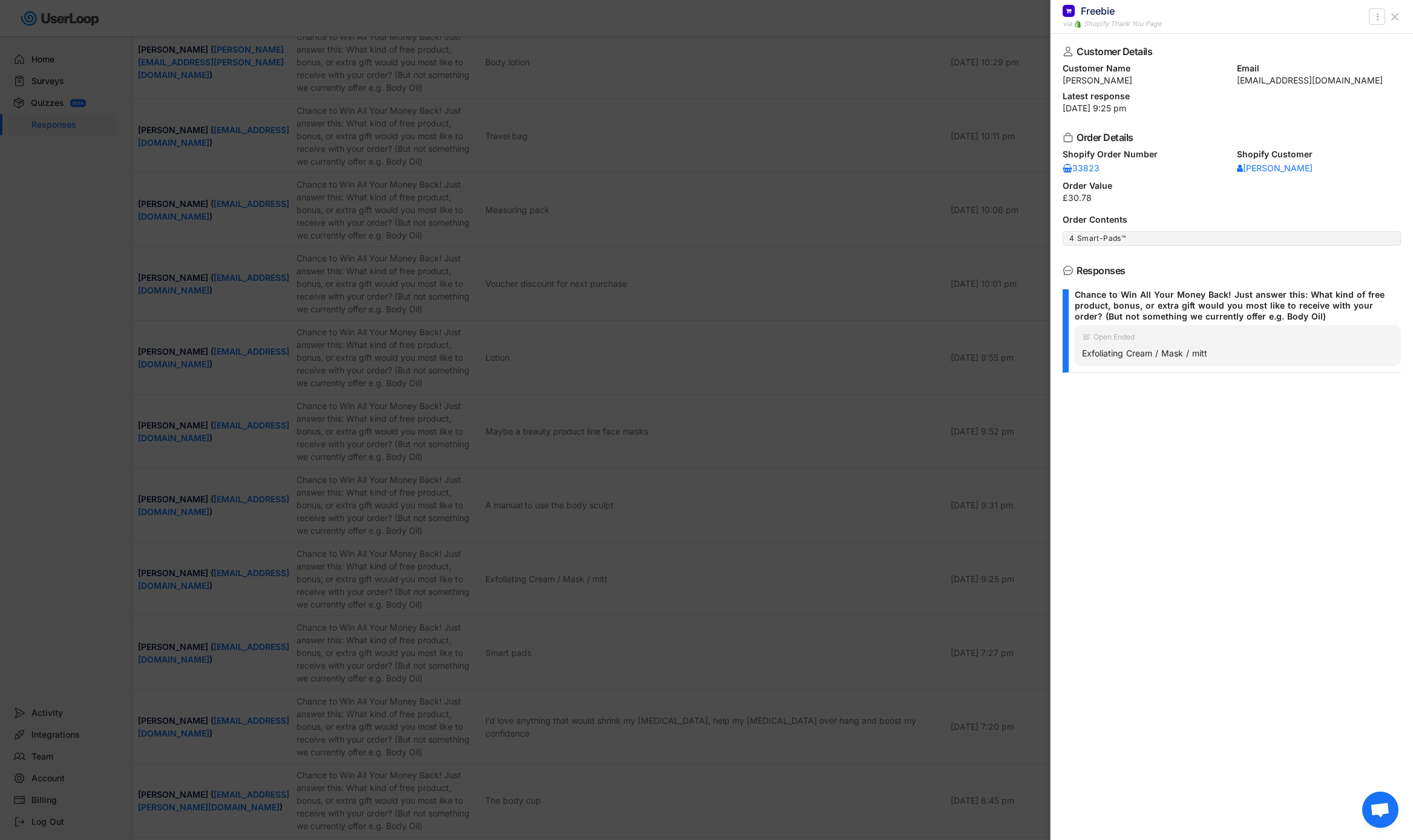
click at [441, 330] on div at bounding box center [706, 420] width 1413 height 840
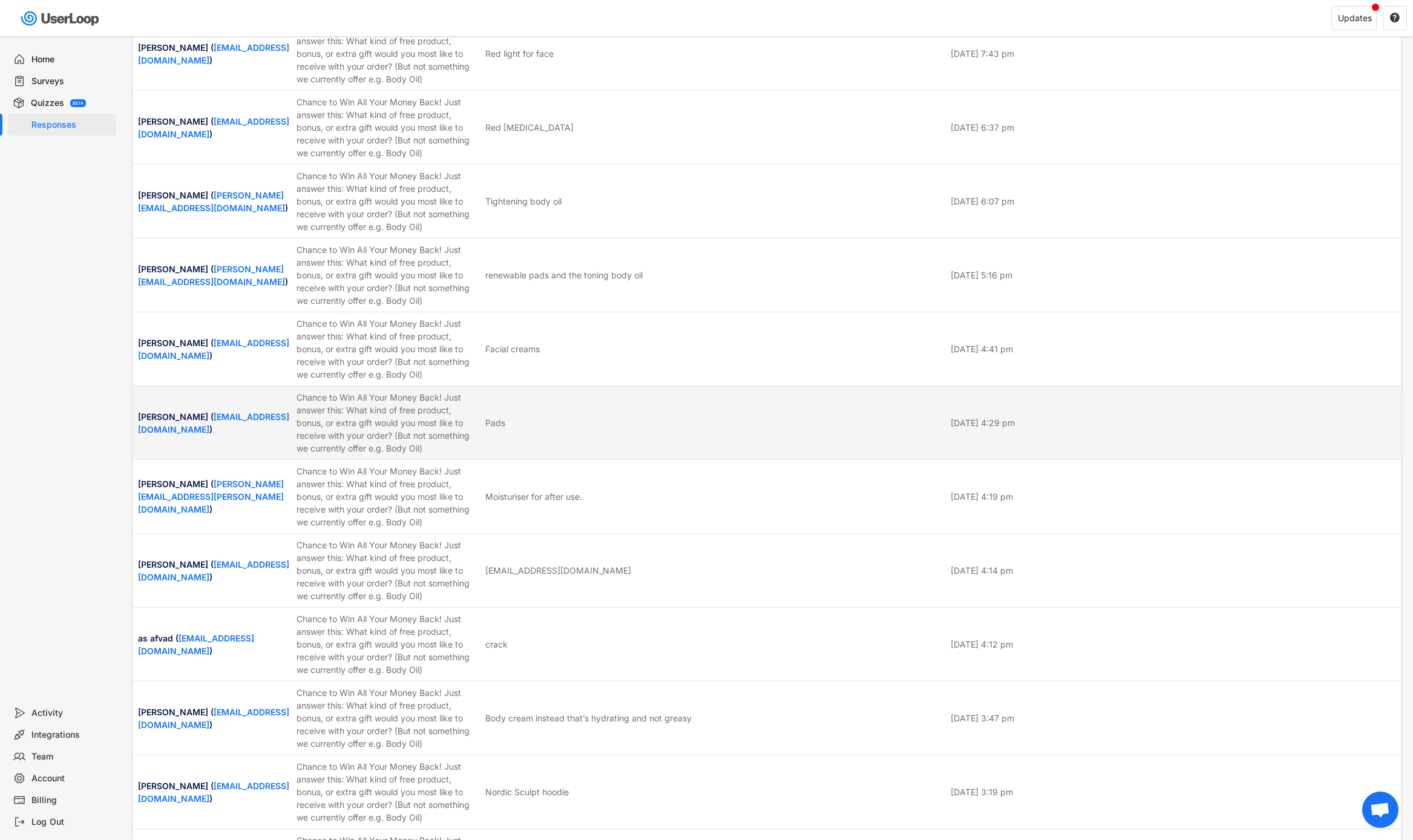
scroll to position [382, 0]
